Goal: Find specific page/section: Find specific page/section

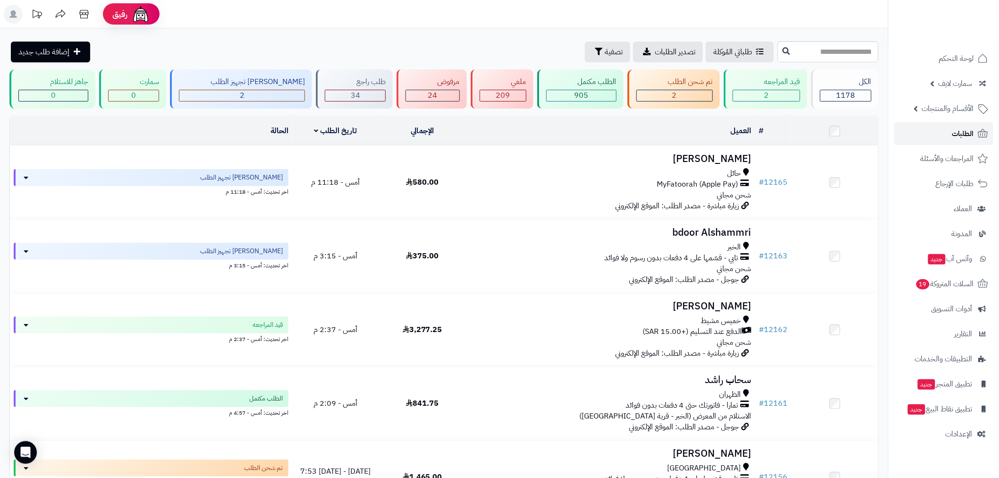
click at [936, 138] on link "الطلبات" at bounding box center [943, 133] width 99 height 23
click at [950, 139] on link "الطلبات" at bounding box center [943, 133] width 99 height 23
